Goal: Task Accomplishment & Management: Manage account settings

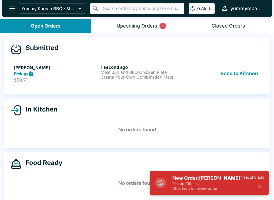
scroll to position [5, 0]
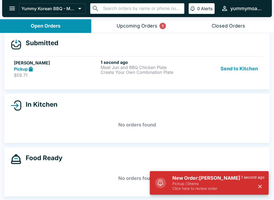
click at [245, 66] on button "Send to Kitchen" at bounding box center [239, 69] width 42 height 18
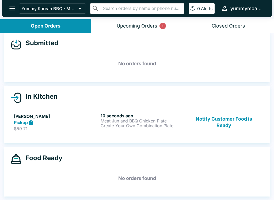
click at [163, 122] on p "Meat Jun and BBQ Chicken Plate" at bounding box center [143, 121] width 85 height 5
click at [151, 134] on link "[PERSON_NAME] Pickup $59.71 11 seconds ago Meat Jun and BBQ Chicken Plate Creat…" at bounding box center [137, 122] width 253 height 25
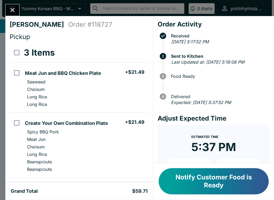
click at [12, 7] on icon "Close" at bounding box center [12, 9] width 7 height 7
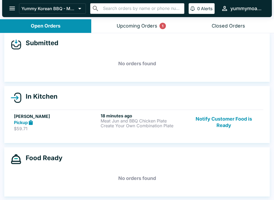
click at [66, 133] on link "[PERSON_NAME] Pickup $59.71 18 minutes ago Meat Jun and BBQ Chicken Plate Creat…" at bounding box center [137, 122] width 253 height 25
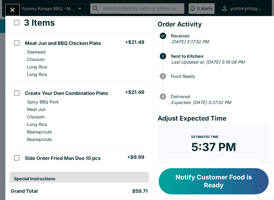
scroll to position [29, 0]
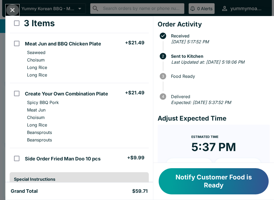
click at [13, 12] on icon "Close" at bounding box center [12, 9] width 7 height 7
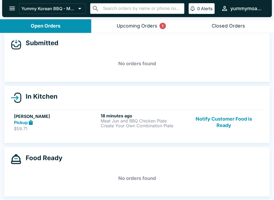
click at [225, 115] on button "Notify Customer Food is Ready" at bounding box center [224, 122] width 73 height 18
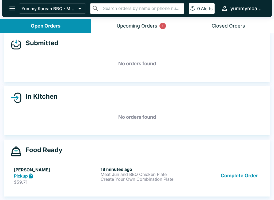
click at [127, 179] on p "Create Your Own Combination Plate" at bounding box center [143, 179] width 85 height 5
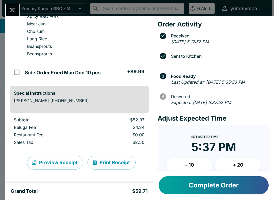
scroll to position [116, 0]
click at [199, 177] on button "Complete Order" at bounding box center [214, 185] width 110 height 18
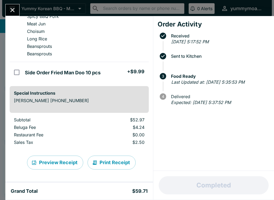
scroll to position [0, 0]
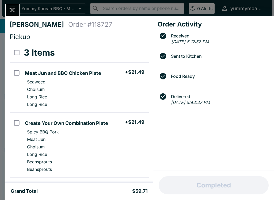
click at [13, 2] on div "[PERSON_NAME] Order # 118727 Pickup 3 Items Meat Jun and BBQ Chicken Plate + $2…" at bounding box center [137, 100] width 274 height 200
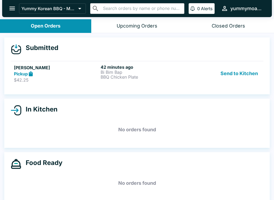
click at [161, 74] on p "Bi Bim Bap" at bounding box center [143, 72] width 85 height 5
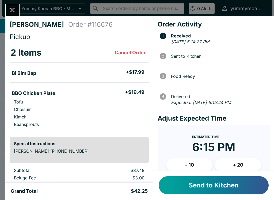
click at [236, 177] on button "Send to Kitchen" at bounding box center [214, 185] width 110 height 18
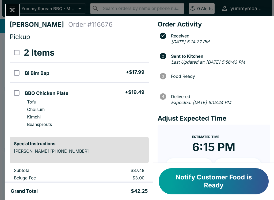
click at [19, 11] on button "Close" at bounding box center [13, 10] width 14 height 12
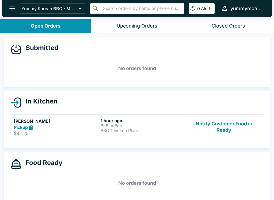
click at [224, 129] on button "Notify Customer Food is Ready" at bounding box center [224, 127] width 73 height 18
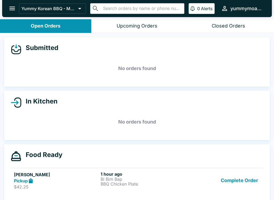
click at [243, 184] on button "Complete Order" at bounding box center [239, 181] width 41 height 18
